Goal: Information Seeking & Learning: Learn about a topic

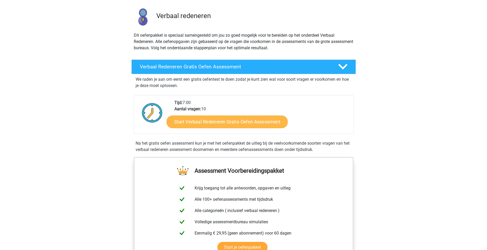
scroll to position [157, 0]
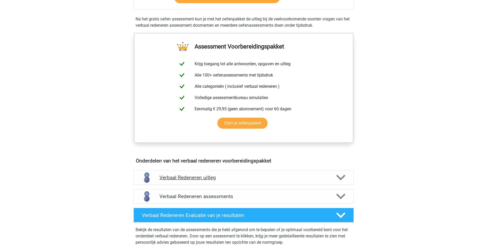
click at [337, 177] on icon at bounding box center [340, 177] width 9 height 9
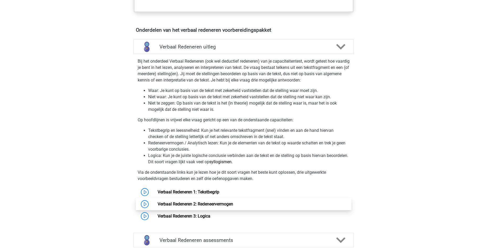
scroll to position [288, 0]
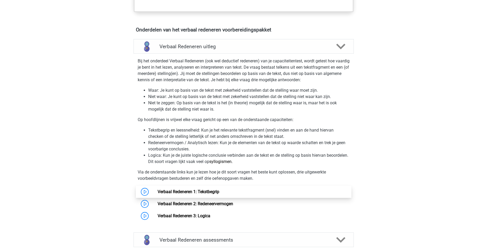
click at [176, 192] on link "Verbaal Redeneren 1: Tekstbegrip" at bounding box center [189, 191] width 62 height 5
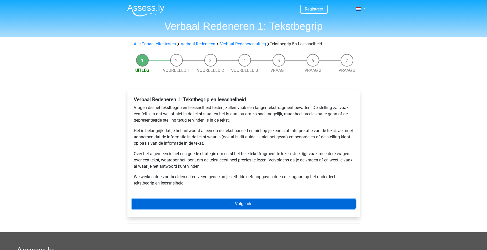
click at [251, 205] on link "Volgende" at bounding box center [244, 204] width 224 height 10
click at [289, 208] on link "Volgende" at bounding box center [244, 204] width 224 height 10
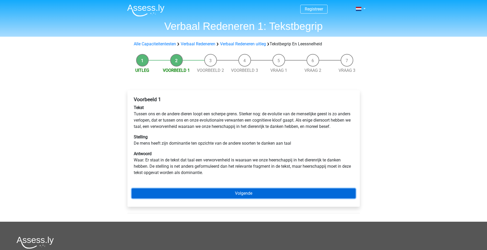
click at [254, 198] on link "Volgende" at bounding box center [244, 193] width 224 height 10
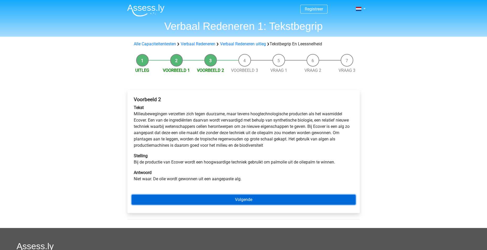
click at [258, 196] on link "Volgende" at bounding box center [244, 200] width 224 height 10
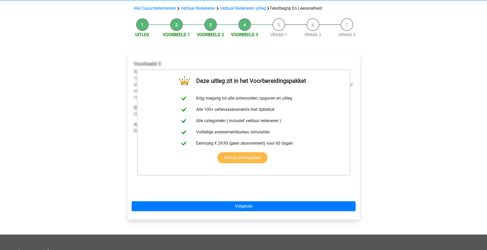
scroll to position [52, 0]
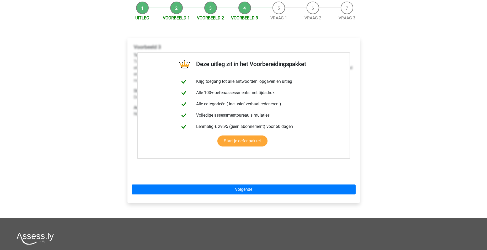
click at [253, 184] on div "Deze uitleg zit in het Voorbereidingspakket Krijg toegang tot alle antwoorden, …" at bounding box center [243, 120] width 232 height 165
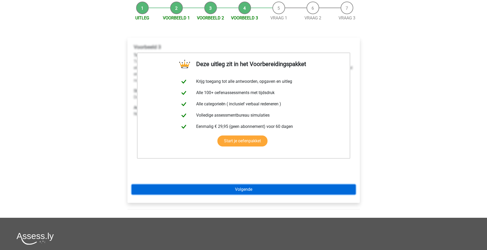
click at [251, 188] on link "Volgende" at bounding box center [244, 190] width 224 height 10
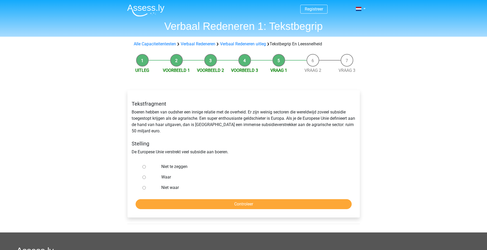
click at [143, 176] on input "Waar" at bounding box center [143, 177] width 3 height 3
radio input "true"
click at [233, 203] on input "Controleer" at bounding box center [244, 204] width 216 height 10
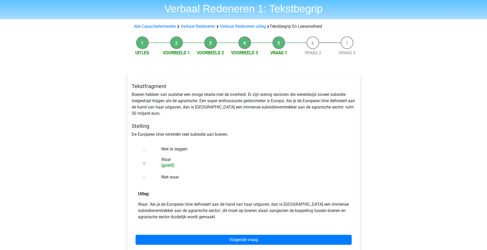
scroll to position [26, 0]
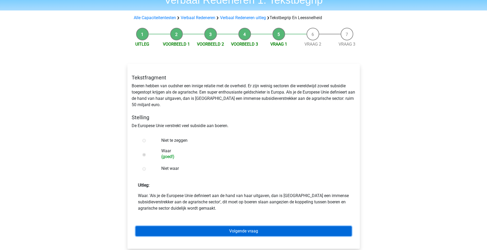
click at [245, 234] on link "Volgende vraag" at bounding box center [244, 231] width 216 height 10
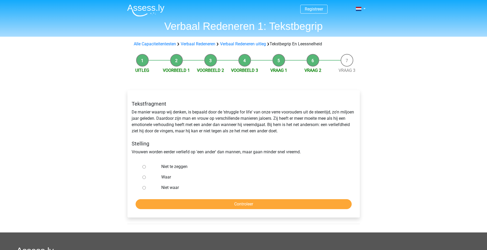
click at [144, 187] on input "Niet waar" at bounding box center [143, 187] width 3 height 3
radio input "true"
click at [234, 206] on input "Controleer" at bounding box center [244, 204] width 216 height 10
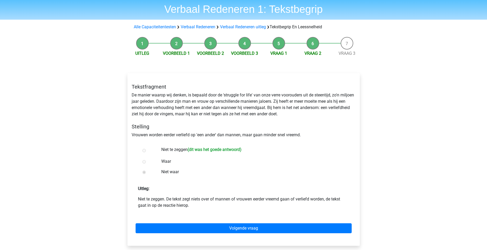
scroll to position [26, 0]
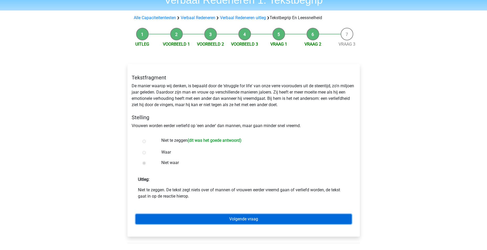
click at [223, 219] on link "Volgende vraag" at bounding box center [244, 219] width 216 height 10
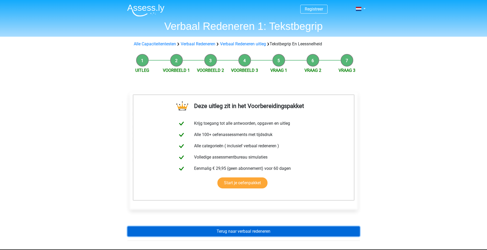
click at [253, 230] on link "Terug naar verbaal redeneren" at bounding box center [243, 231] width 232 height 10
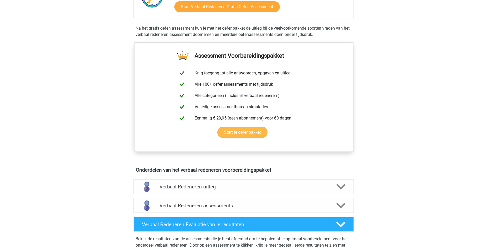
scroll to position [157, 0]
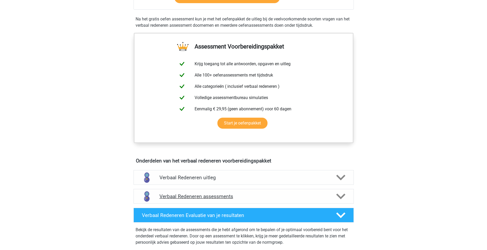
click at [338, 195] on polygon at bounding box center [340, 197] width 9 height 6
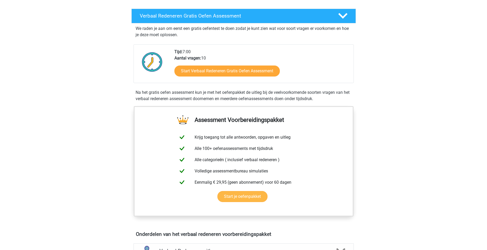
scroll to position [79, 0]
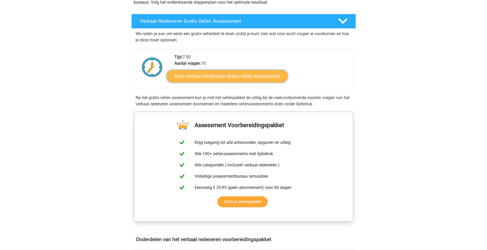
click at [235, 77] on link "Start Verbaal Redeneren Gratis Oefen Assessment" at bounding box center [226, 76] width 121 height 13
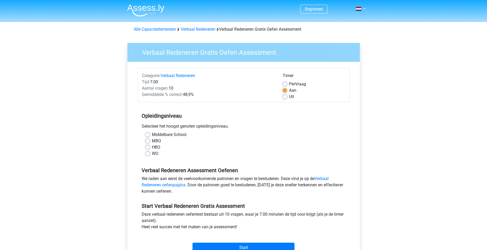
click at [152, 155] on label "WO" at bounding box center [155, 153] width 7 height 6
click at [147, 155] on input "WO" at bounding box center [147, 152] width 4 height 5
radio input "true"
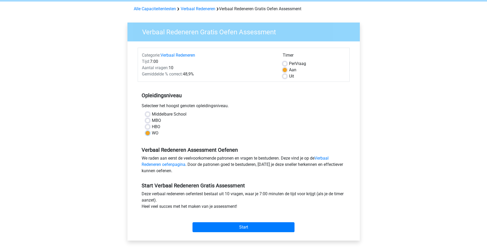
scroll to position [26, 0]
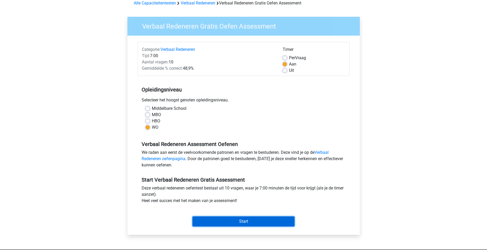
click at [243, 222] on input "Start" at bounding box center [243, 222] width 102 height 10
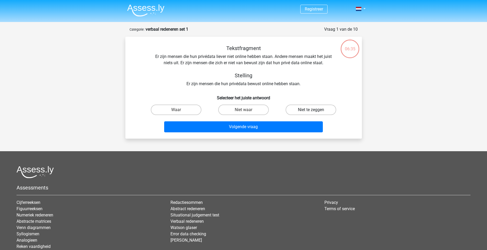
click at [311, 108] on label "Niet te zeggen" at bounding box center [310, 110] width 51 height 10
click at [311, 110] on input "Niet te zeggen" at bounding box center [312, 111] width 3 height 3
radio input "true"
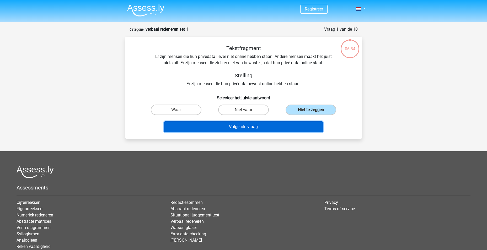
click at [271, 125] on button "Volgende vraag" at bounding box center [243, 126] width 159 height 11
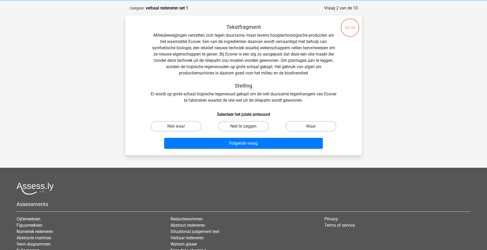
scroll to position [26, 0]
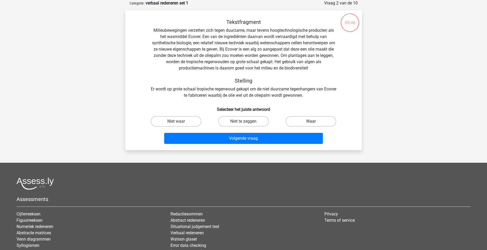
click at [306, 121] on label "Waar" at bounding box center [310, 121] width 51 height 10
click at [311, 121] on input "Waar" at bounding box center [312, 122] width 3 height 3
radio input "true"
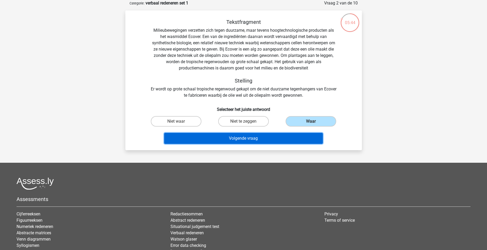
click at [242, 138] on button "Volgende vraag" at bounding box center [243, 138] width 159 height 11
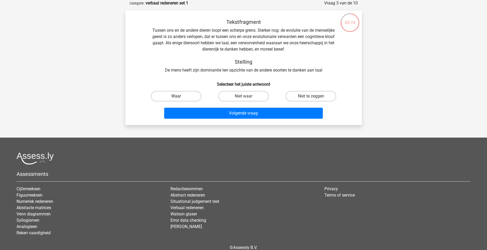
click at [172, 94] on label "Waar" at bounding box center [176, 96] width 51 height 10
click at [176, 96] on input "Waar" at bounding box center [177, 97] width 3 height 3
radio input "true"
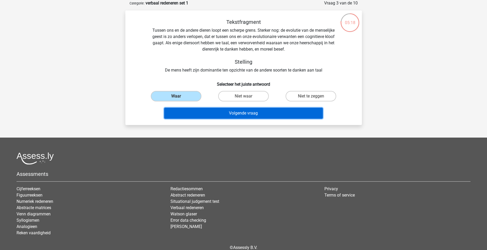
click at [271, 114] on button "Volgende vraag" at bounding box center [243, 113] width 159 height 11
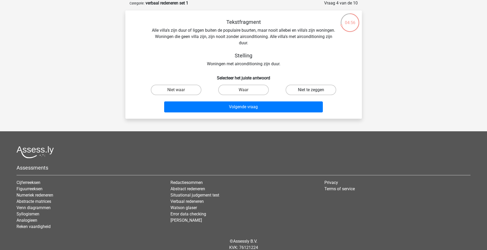
click at [305, 93] on label "Niet te zeggen" at bounding box center [310, 90] width 51 height 10
click at [311, 93] on input "Niet te zeggen" at bounding box center [312, 91] width 3 height 3
radio input "true"
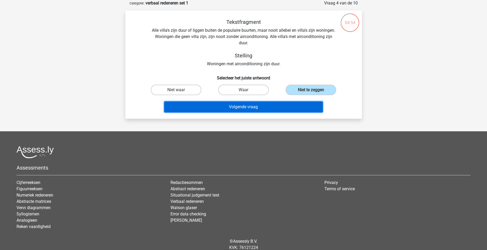
click at [246, 109] on button "Volgende vraag" at bounding box center [243, 106] width 159 height 11
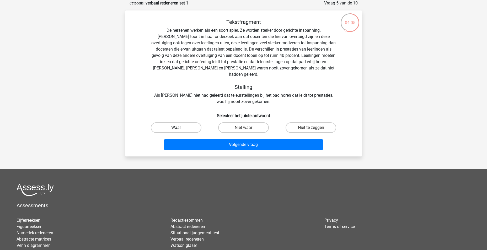
click at [185, 122] on label "Waar" at bounding box center [176, 127] width 51 height 10
click at [179, 128] on input "Waar" at bounding box center [177, 129] width 3 height 3
radio input "true"
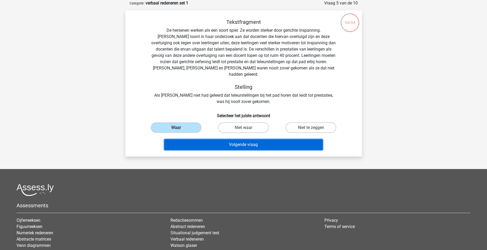
click at [258, 139] on button "Volgende vraag" at bounding box center [243, 144] width 159 height 11
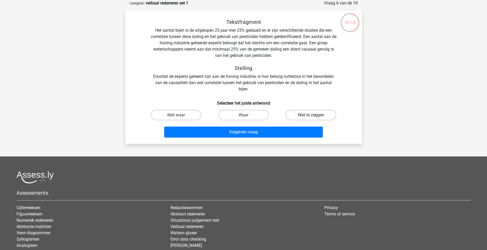
click at [296, 112] on label "Niet te zeggen" at bounding box center [310, 115] width 51 height 10
click at [311, 115] on input "Niet te zeggen" at bounding box center [312, 116] width 3 height 3
radio input "true"
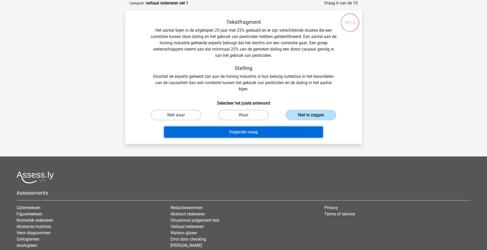
click at [253, 136] on button "Volgende vraag" at bounding box center [243, 132] width 159 height 11
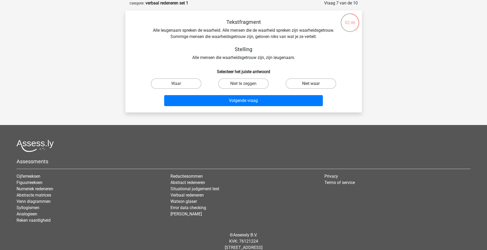
click at [329, 84] on label "Niet waar" at bounding box center [310, 83] width 51 height 10
click at [314, 84] on input "Niet waar" at bounding box center [312, 85] width 3 height 3
radio input "true"
click at [246, 82] on label "Niet te zeggen" at bounding box center [243, 83] width 51 height 10
click at [246, 84] on input "Niet te zeggen" at bounding box center [244, 85] width 3 height 3
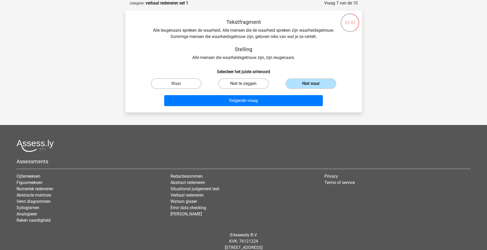
radio input "true"
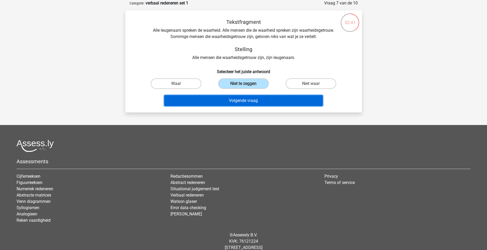
click at [252, 95] on div "Volgende vraag" at bounding box center [244, 99] width 220 height 17
click at [252, 102] on button "Volgende vraag" at bounding box center [243, 100] width 159 height 11
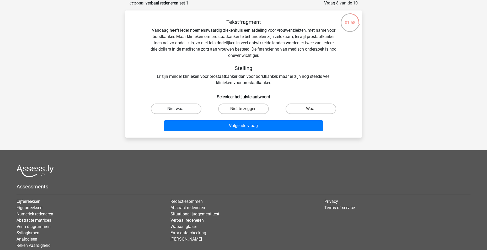
click at [192, 107] on label "Niet waar" at bounding box center [176, 109] width 51 height 10
click at [179, 109] on input "Niet waar" at bounding box center [177, 110] width 3 height 3
radio input "true"
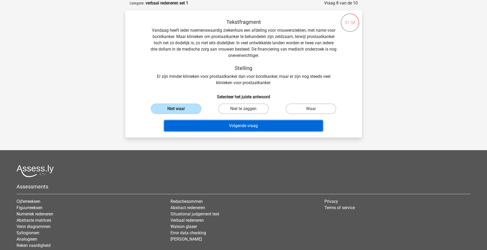
click at [243, 124] on button "Volgende vraag" at bounding box center [243, 125] width 159 height 11
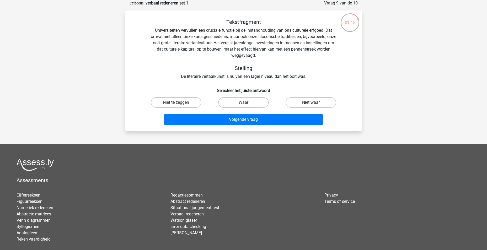
click at [305, 100] on label "Niet waar" at bounding box center [310, 102] width 51 height 10
click at [311, 103] on input "Niet waar" at bounding box center [312, 104] width 3 height 3
radio input "true"
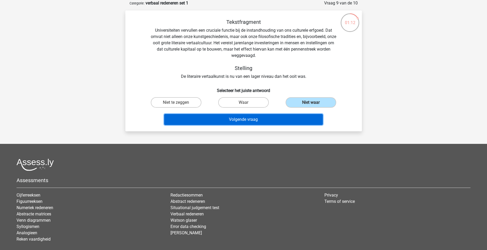
click at [260, 120] on button "Volgende vraag" at bounding box center [243, 119] width 159 height 11
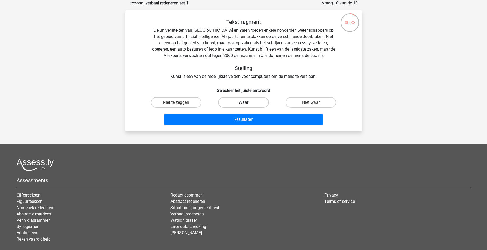
click at [249, 106] on label "Waar" at bounding box center [243, 102] width 51 height 10
click at [247, 106] on input "Waar" at bounding box center [244, 104] width 3 height 3
radio input "true"
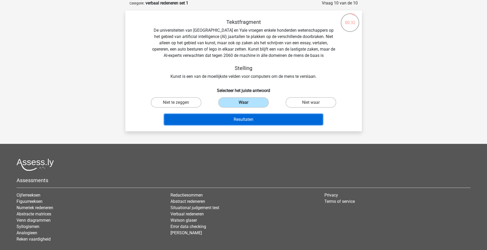
click at [265, 119] on button "Resultaten" at bounding box center [243, 119] width 159 height 11
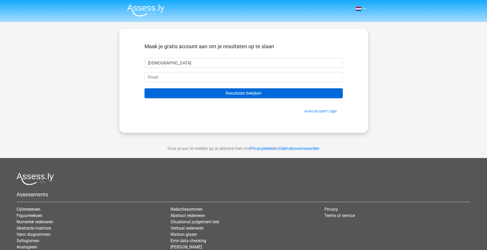
type input "[DEMOGRAPHIC_DATA]"
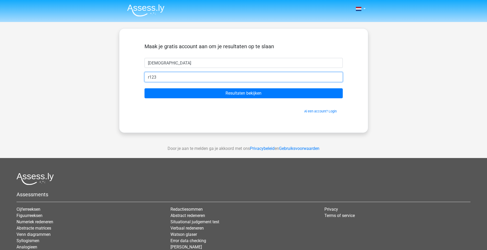
click at [176, 77] on input "r123" at bounding box center [243, 77] width 198 height 10
type input "r123rishma@hotmail.com"
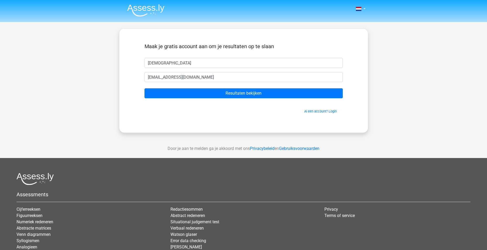
click at [231, 88] on form "Maak je gratis account aan om je resultaten op te slaan Rishma r123rishma@hotma…" at bounding box center [243, 78] width 198 height 71
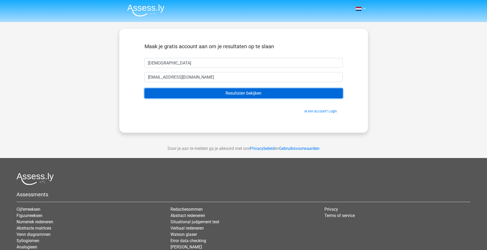
click at [233, 96] on input "Resultaten bekijken" at bounding box center [243, 93] width 198 height 10
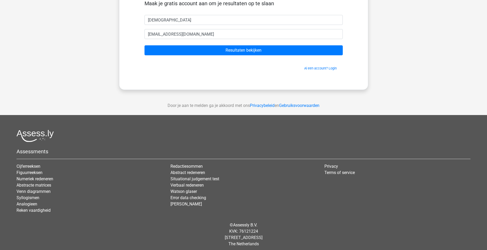
scroll to position [46, 0]
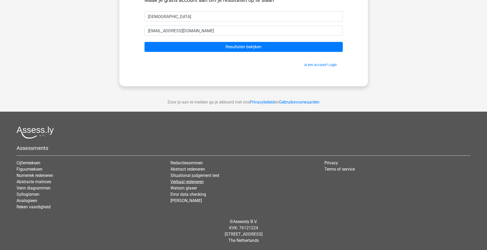
click at [197, 183] on link "Verbaal redeneren" at bounding box center [186, 181] width 33 height 5
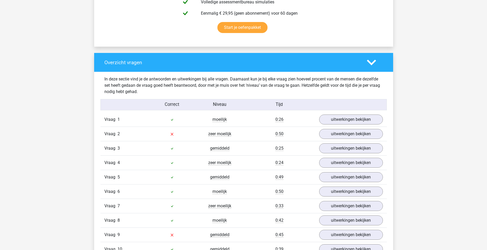
scroll to position [367, 0]
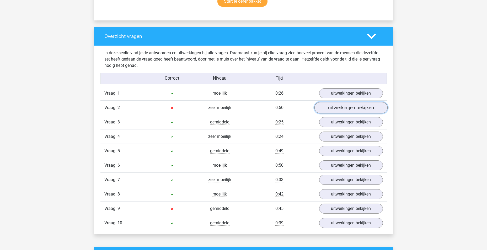
click at [343, 105] on link "uitwerkingen bekijken" at bounding box center [350, 108] width 73 height 12
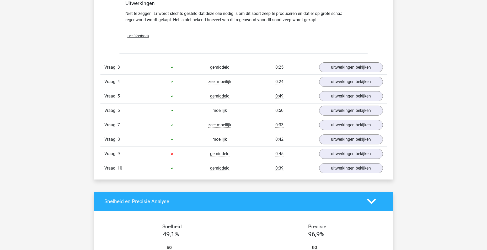
scroll to position [603, 0]
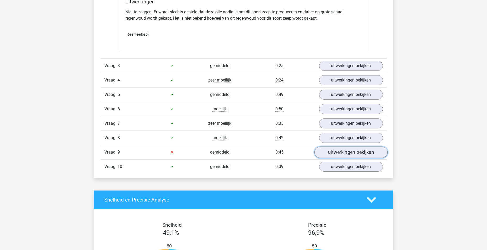
click at [342, 151] on link "uitwerkingen bekijken" at bounding box center [350, 153] width 73 height 12
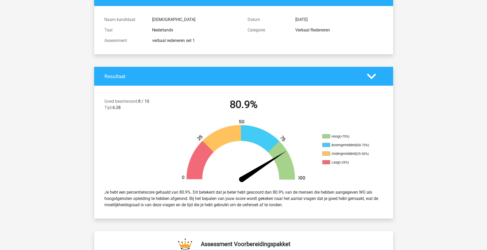
scroll to position [0, 0]
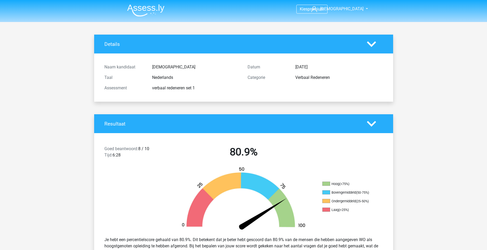
click at [113, 41] on h4 "Details" at bounding box center [231, 44] width 255 height 6
click at [112, 43] on h4 "Details" at bounding box center [231, 44] width 255 height 6
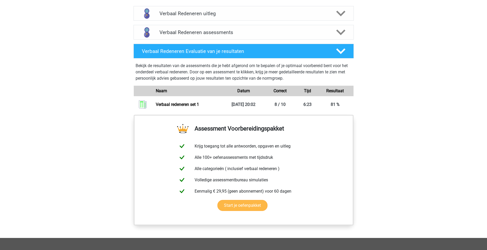
scroll to position [288, 0]
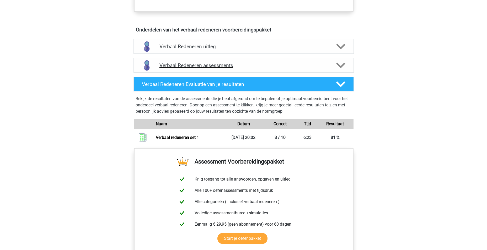
click at [339, 66] on polygon at bounding box center [340, 66] width 9 height 6
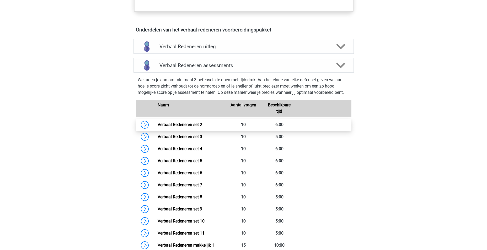
click at [168, 124] on link "Verbaal Redeneren set 2" at bounding box center [180, 124] width 45 height 5
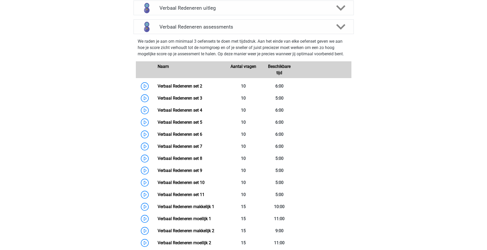
scroll to position [341, 0]
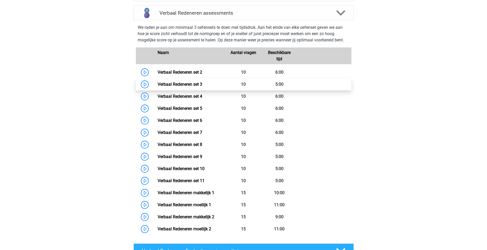
click at [198, 87] on link "Verbaal Redeneren set 3" at bounding box center [180, 84] width 45 height 5
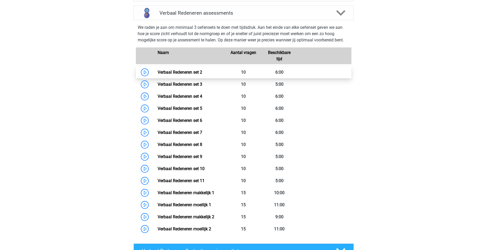
click at [180, 73] on link "Verbaal Redeneren set 2" at bounding box center [180, 72] width 45 height 5
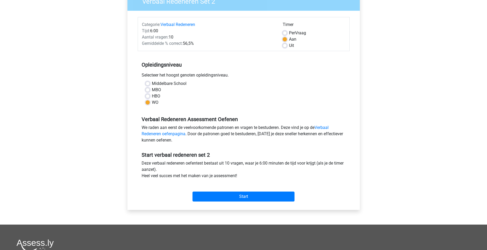
scroll to position [52, 0]
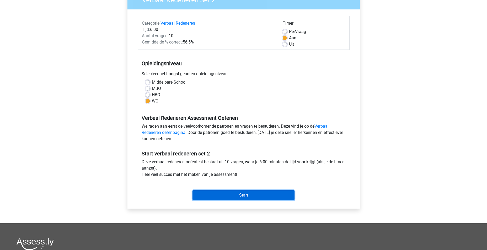
click at [250, 198] on input "Start" at bounding box center [243, 195] width 102 height 10
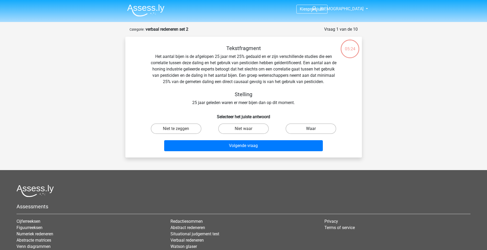
click at [295, 130] on label "Waar" at bounding box center [310, 128] width 51 height 10
click at [311, 130] on input "Waar" at bounding box center [312, 130] width 3 height 3
radio input "true"
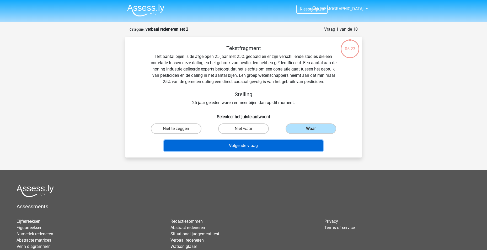
click at [267, 145] on button "Volgende vraag" at bounding box center [243, 145] width 159 height 11
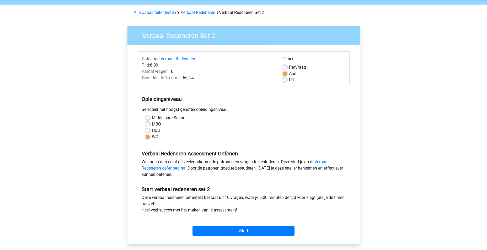
scroll to position [26, 0]
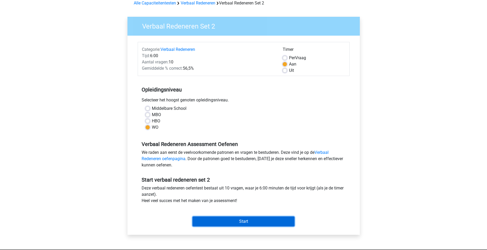
click at [231, 222] on input "Start" at bounding box center [243, 222] width 102 height 10
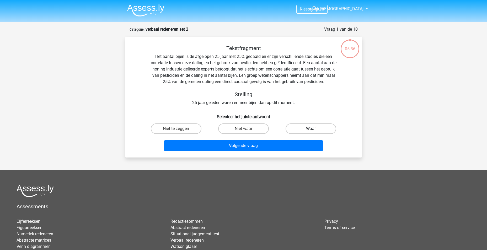
click at [317, 127] on label "Waar" at bounding box center [310, 128] width 51 height 10
click at [314, 129] on input "Waar" at bounding box center [312, 130] width 3 height 3
radio input "true"
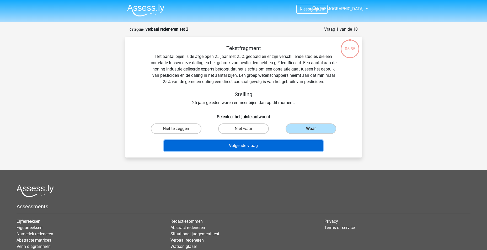
click at [261, 144] on button "Volgende vraag" at bounding box center [243, 145] width 159 height 11
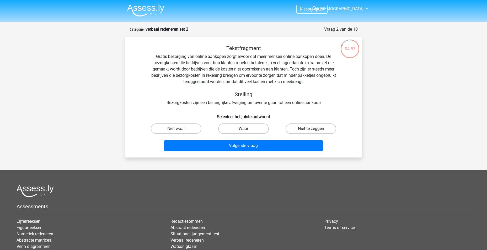
click at [307, 127] on label "Niet te zeggen" at bounding box center [310, 128] width 51 height 10
click at [311, 129] on input "Niet te zeggen" at bounding box center [312, 130] width 3 height 3
radio input "true"
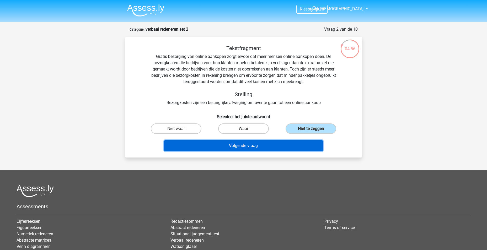
click at [256, 146] on button "Volgende vraag" at bounding box center [243, 145] width 159 height 11
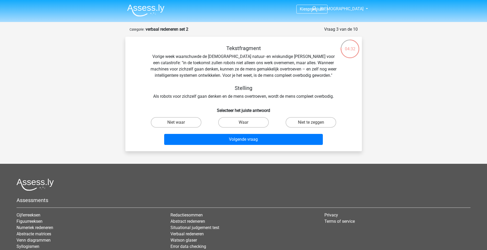
click at [244, 123] on input "Waar" at bounding box center [244, 123] width 3 height 3
radio input "true"
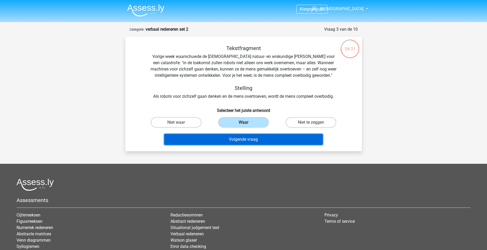
click at [248, 138] on button "Volgende vraag" at bounding box center [243, 139] width 159 height 11
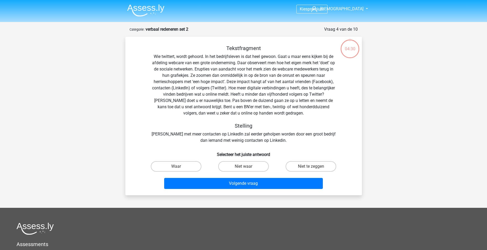
scroll to position [26, 0]
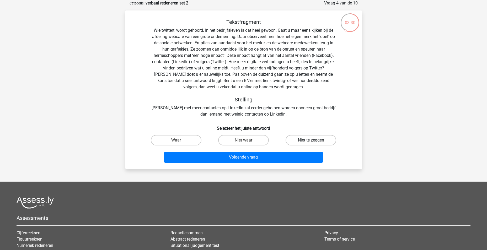
click at [311, 138] on label "Niet te zeggen" at bounding box center [310, 140] width 51 height 10
click at [311, 140] on input "Niet te zeggen" at bounding box center [312, 141] width 3 height 3
radio input "true"
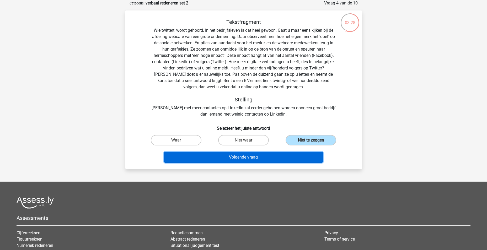
click at [258, 156] on button "Volgende vraag" at bounding box center [243, 157] width 159 height 11
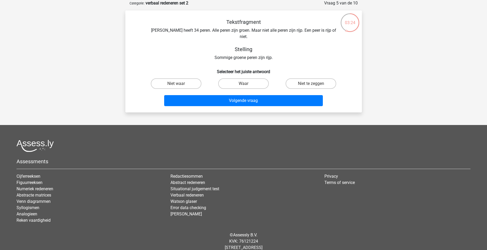
scroll to position [0, 0]
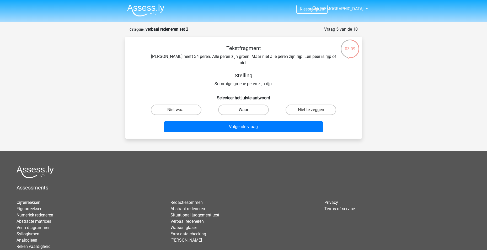
click at [247, 105] on label "Waar" at bounding box center [243, 110] width 51 height 10
click at [247, 110] on input "Waar" at bounding box center [244, 111] width 3 height 3
radio input "true"
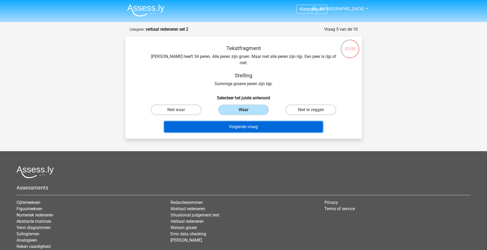
click at [249, 122] on button "Volgende vraag" at bounding box center [243, 126] width 159 height 11
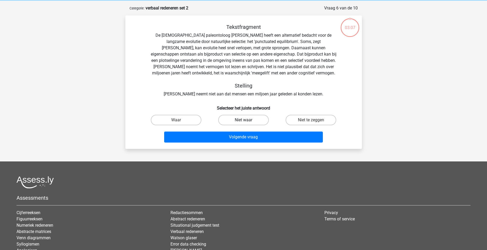
scroll to position [26, 0]
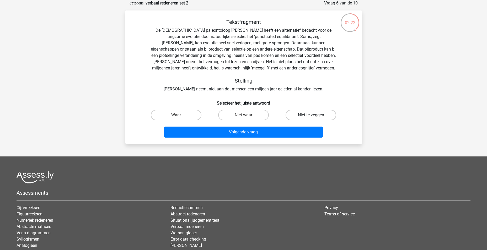
click at [312, 114] on label "Niet te zeggen" at bounding box center [310, 115] width 51 height 10
click at [312, 115] on input "Niet te zeggen" at bounding box center [312, 116] width 3 height 3
radio input "true"
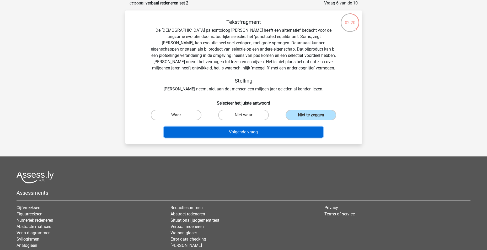
click at [239, 133] on button "Volgende vraag" at bounding box center [243, 132] width 159 height 11
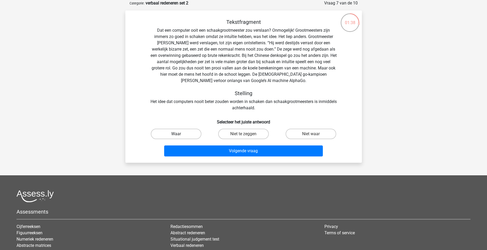
click at [178, 133] on label "Waar" at bounding box center [176, 134] width 51 height 10
click at [178, 134] on input "Waar" at bounding box center [177, 135] width 3 height 3
radio input "true"
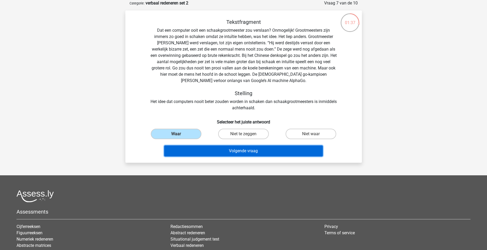
drag, startPoint x: 258, startPoint y: 151, endPoint x: 266, endPoint y: 151, distance: 8.1
click at [258, 151] on button "Volgende vraag" at bounding box center [243, 150] width 159 height 11
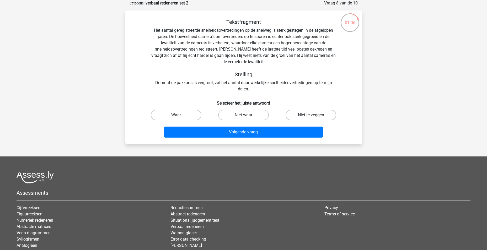
click at [309, 114] on label "Niet te zeggen" at bounding box center [310, 115] width 51 height 10
click at [311, 115] on input "Niet te zeggen" at bounding box center [312, 116] width 3 height 3
radio input "true"
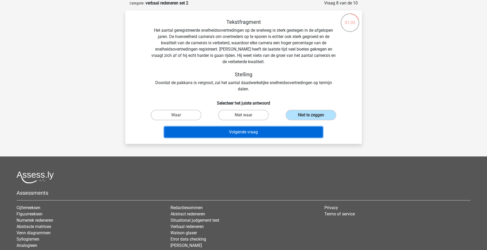
click at [273, 131] on button "Volgende vraag" at bounding box center [243, 132] width 159 height 11
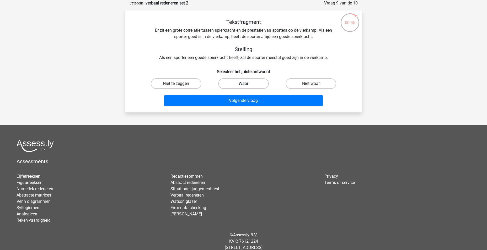
click at [254, 80] on label "Waar" at bounding box center [243, 83] width 51 height 10
click at [247, 84] on input "Waar" at bounding box center [244, 85] width 3 height 3
radio input "true"
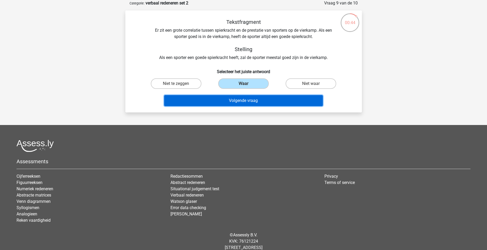
click at [260, 100] on button "Volgende vraag" at bounding box center [243, 100] width 159 height 11
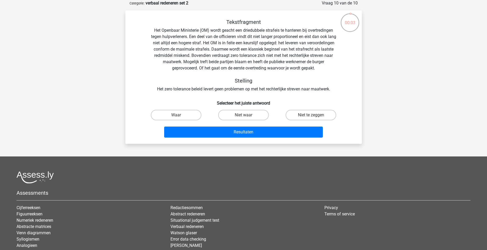
click at [246, 118] on input "Niet waar" at bounding box center [244, 116] width 3 height 3
radio input "true"
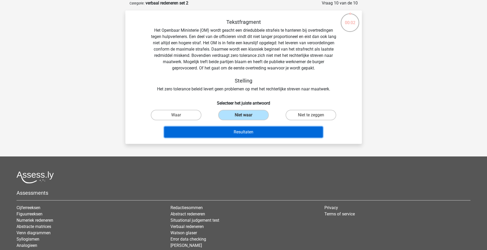
click at [255, 135] on button "Resultaten" at bounding box center [243, 132] width 159 height 11
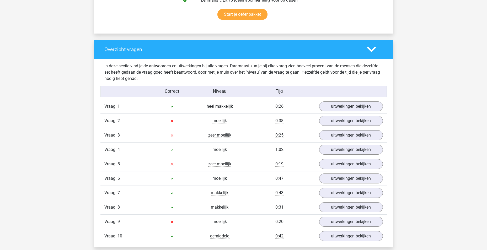
scroll to position [367, 0]
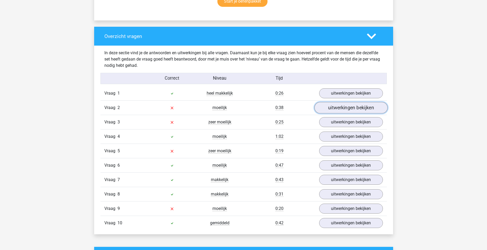
click at [340, 110] on link "uitwerkingen bekijken" at bounding box center [350, 108] width 73 height 12
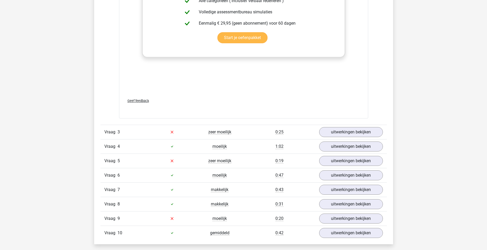
scroll to position [682, 0]
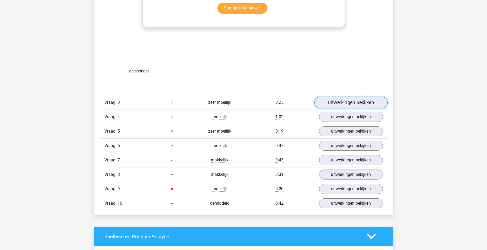
click at [359, 104] on link "uitwerkingen bekijken" at bounding box center [350, 103] width 73 height 12
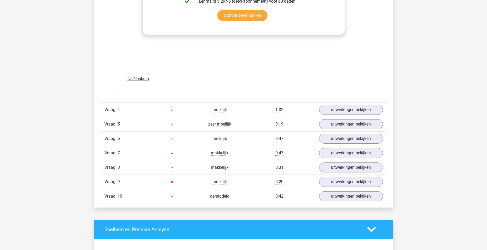
scroll to position [996, 0]
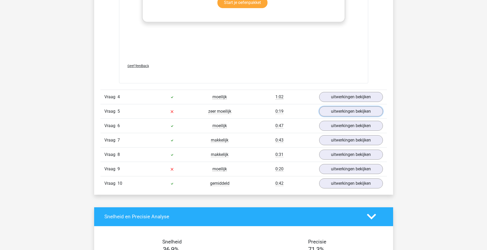
click at [355, 106] on link "uitwerkingen bekijken" at bounding box center [351, 111] width 64 height 10
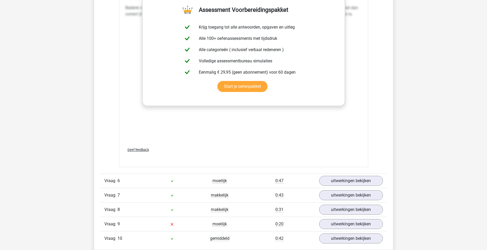
scroll to position [1258, 0]
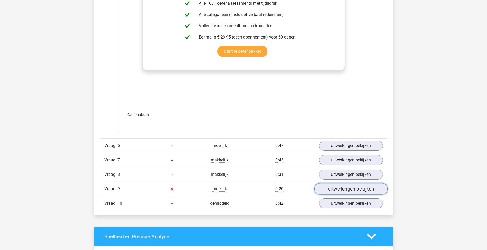
click at [348, 186] on link "uitwerkingen bekijken" at bounding box center [350, 189] width 73 height 12
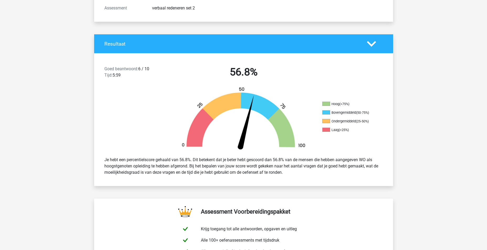
scroll to position [0, 0]
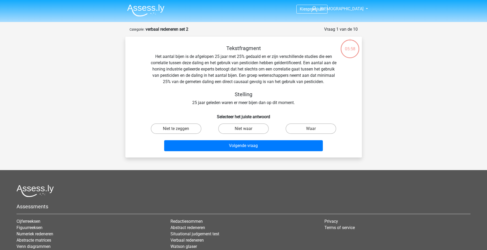
click at [143, 8] on img at bounding box center [145, 10] width 37 height 12
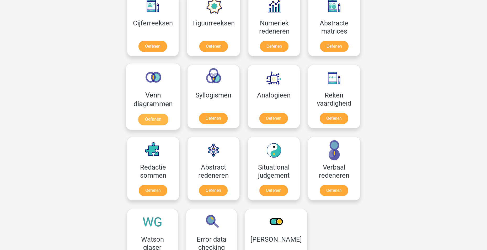
scroll to position [262, 0]
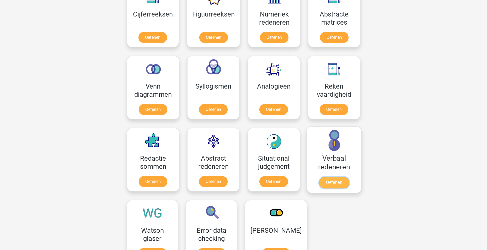
click at [348, 177] on link "Oefenen" at bounding box center [334, 183] width 30 height 12
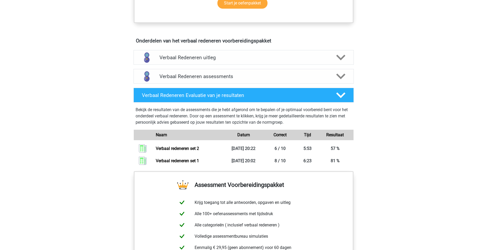
scroll to position [288, 0]
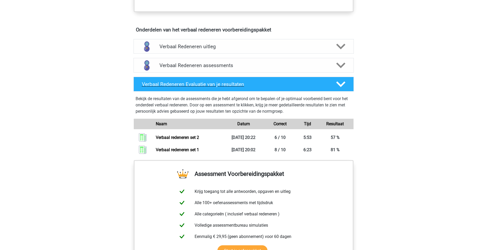
click at [341, 80] on icon at bounding box center [340, 84] width 9 height 9
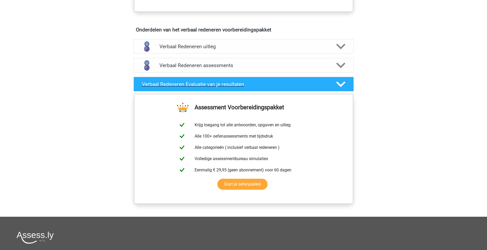
click at [340, 82] on icon at bounding box center [340, 84] width 9 height 9
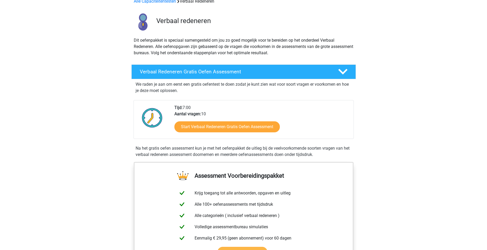
scroll to position [0, 0]
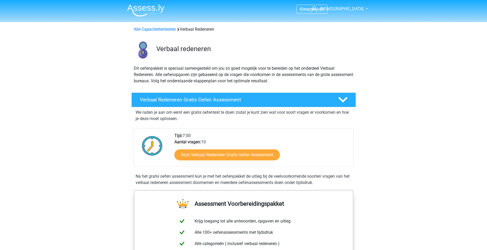
click at [141, 12] on img at bounding box center [145, 10] width 37 height 12
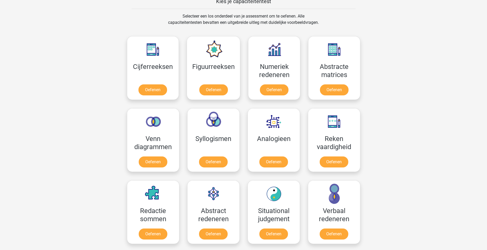
scroll to position [236, 0]
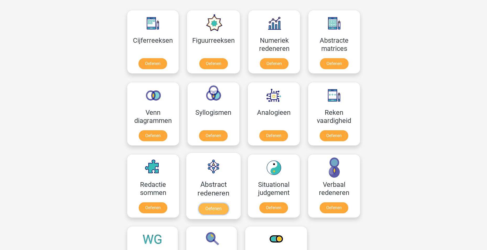
click at [220, 205] on link "Oefenen" at bounding box center [213, 209] width 30 height 12
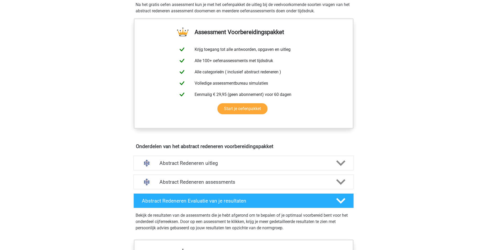
scroll to position [184, 0]
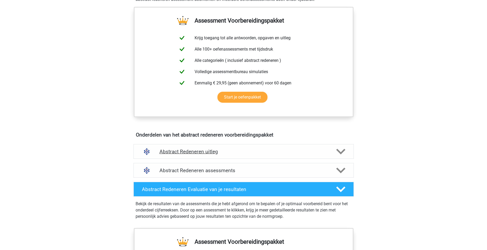
click at [338, 148] on icon at bounding box center [340, 151] width 9 height 9
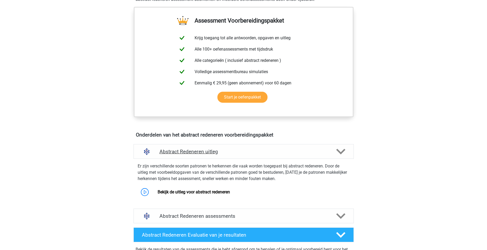
scroll to position [210, 0]
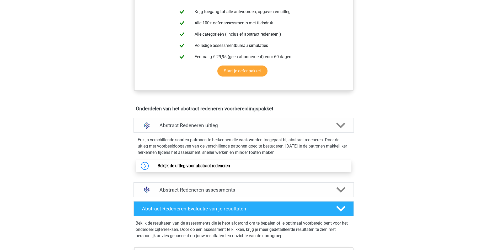
click at [229, 165] on link "Bekijk de uitleg voor abstract redeneren" at bounding box center [194, 165] width 72 height 5
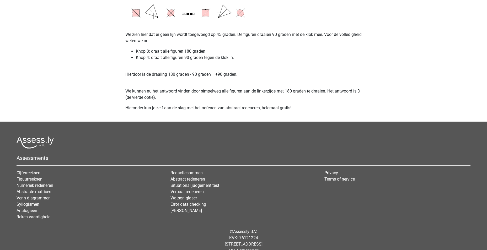
scroll to position [972, 0]
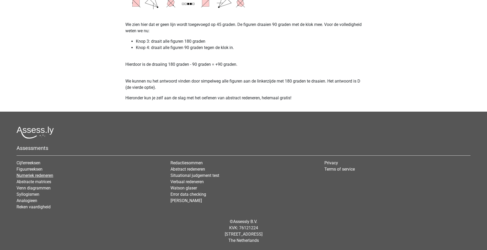
click at [26, 173] on link "Numeriek redeneren" at bounding box center [35, 175] width 37 height 5
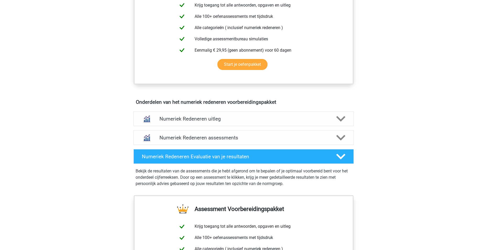
scroll to position [236, 0]
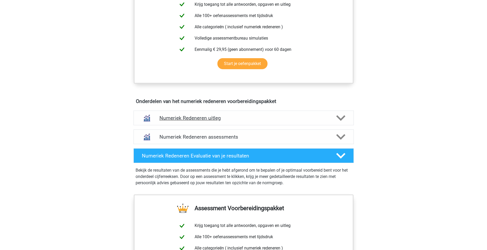
click at [292, 120] on h4 "Numeriek Redeneren uitleg" at bounding box center [243, 118] width 168 height 6
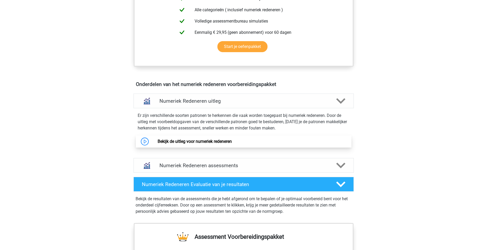
scroll to position [262, 0]
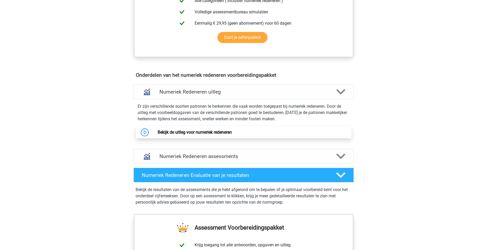
click at [214, 135] on link "Bekijk de uitleg voor numeriek redeneren" at bounding box center [195, 132] width 74 height 5
